Goal: Book appointment/travel/reservation

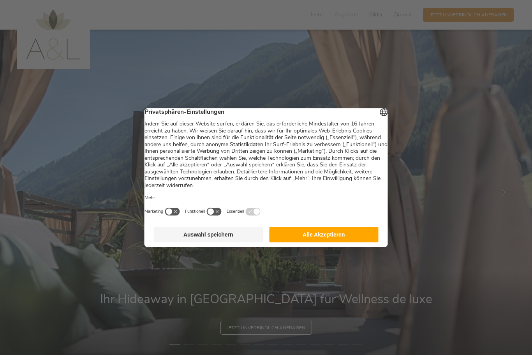
click at [331, 236] on button "Alle Akzeptieren" at bounding box center [323, 235] width 109 height 16
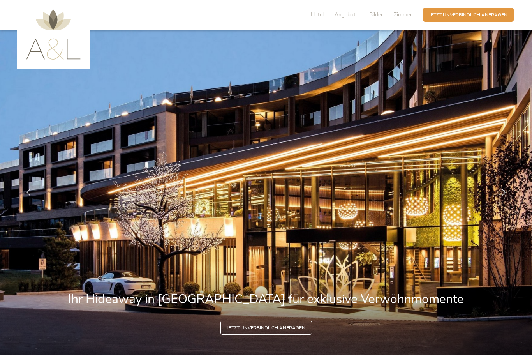
click at [346, 14] on span "Angebote" at bounding box center [347, 14] width 24 height 7
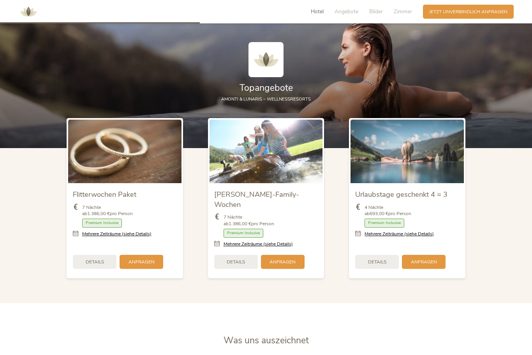
scroll to position [787, 0]
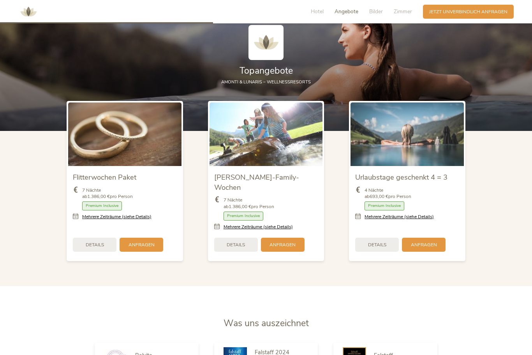
click at [379, 248] on span "Details" at bounding box center [377, 244] width 18 height 7
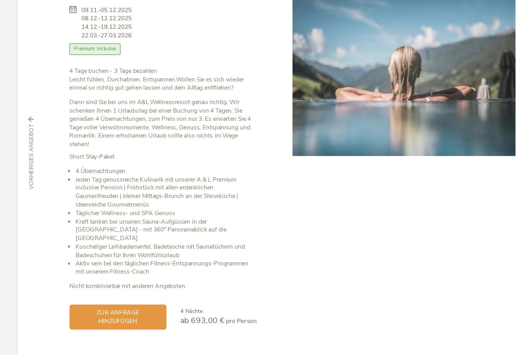
scroll to position [912, 0]
click at [99, 298] on span "zur Anfrage hinzufügen" at bounding box center [130, 304] width 63 height 13
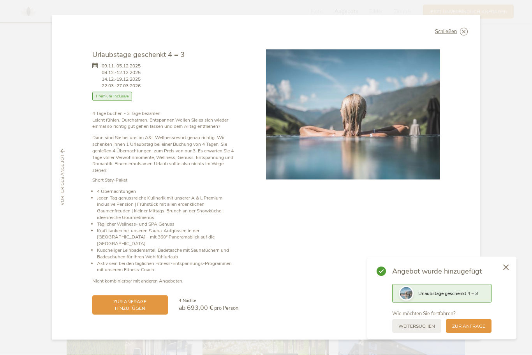
scroll to position [1071, 0]
click at [476, 329] on span "zur Anfrage" at bounding box center [468, 326] width 33 height 7
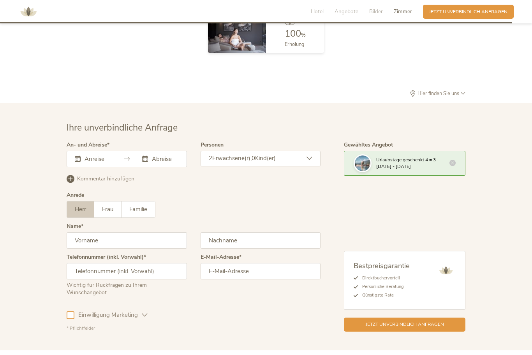
scroll to position [1938, 0]
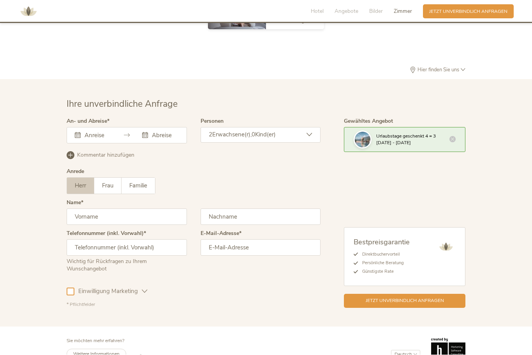
click at [83, 144] on div "[DATE] Mo Di Mi Do Fr Sa So 28 29 30 31 1 2 3 4 5 6 7 8 9 10 11 12 13 14 15 16 …" at bounding box center [127, 135] width 120 height 16
click at [79, 138] on icon at bounding box center [78, 135] width 6 height 6
click at [84, 139] on input "text" at bounding box center [97, 136] width 28 height 8
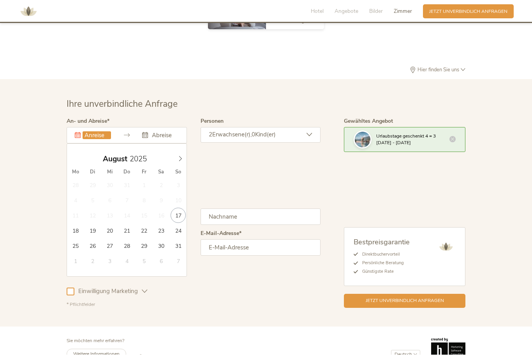
click at [182, 162] on icon at bounding box center [180, 158] width 5 height 5
click at [185, 163] on span at bounding box center [180, 157] width 13 height 11
click at [181, 167] on div "[DATE]" at bounding box center [127, 159] width 120 height 15
click at [182, 162] on icon at bounding box center [180, 158] width 5 height 5
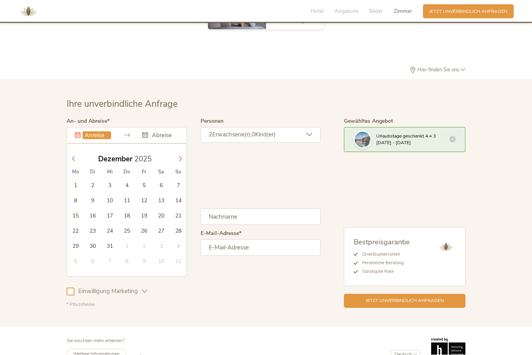
type input "[DATE]"
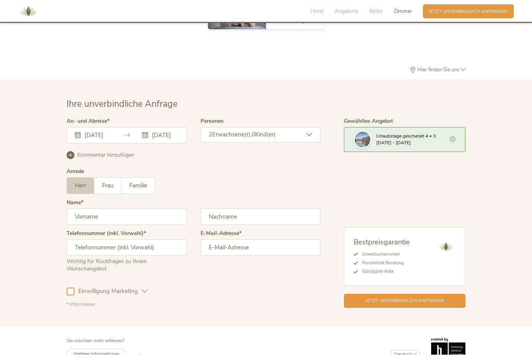
click at [141, 190] on span "Familie" at bounding box center [138, 186] width 18 height 8
click at [134, 225] on input "text" at bounding box center [127, 217] width 120 height 16
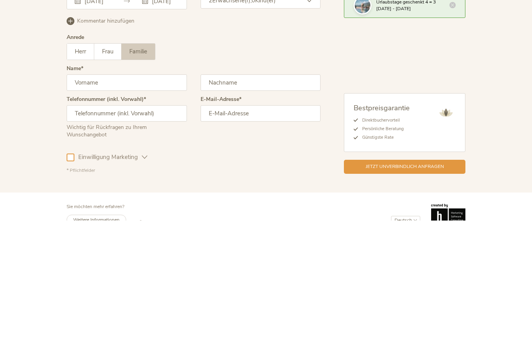
type input "[PERSON_NAME]"
type input "1727904869"
type input "sc"
type input "[EMAIL_ADDRESS][DOMAIN_NAME]"
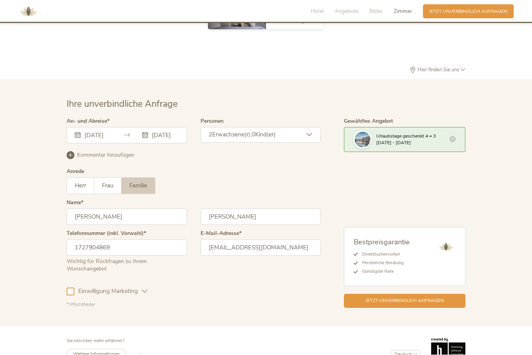
click at [508, 265] on div "Ihre unverbindliche Anfrage An- und Abreise [DATE] [DATE] [DATE] Mo Di Mi Do Fr…" at bounding box center [266, 202] width 532 height 247
click at [434, 304] on span "Jetzt unverbindlich anfragen" at bounding box center [405, 301] width 78 height 7
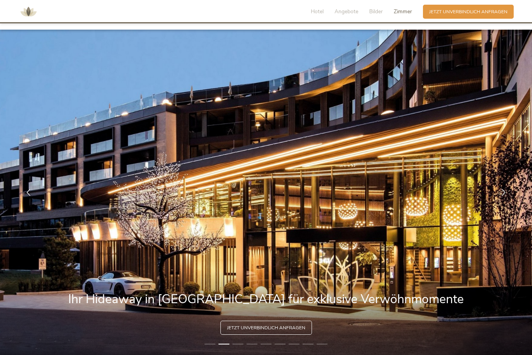
scroll to position [1965, 0]
